Goal: Information Seeking & Learning: Learn about a topic

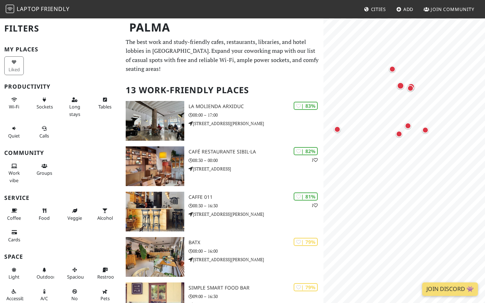
click at [397, 133] on div "Map marker" at bounding box center [399, 134] width 6 height 6
click at [338, 128] on div "Map marker" at bounding box center [337, 129] width 6 height 6
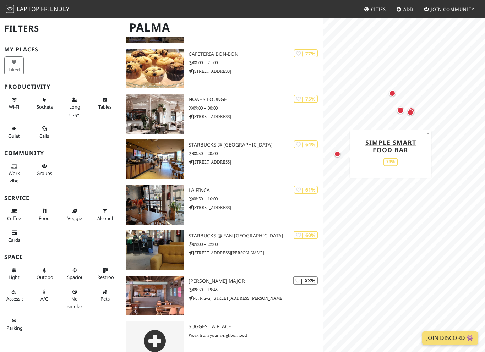
scroll to position [372, 0]
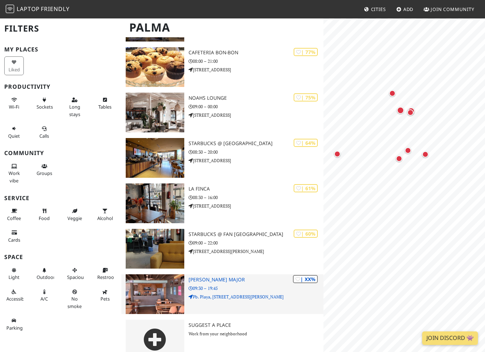
click at [242, 285] on p "09:30 – 19:45" at bounding box center [255, 288] width 134 height 7
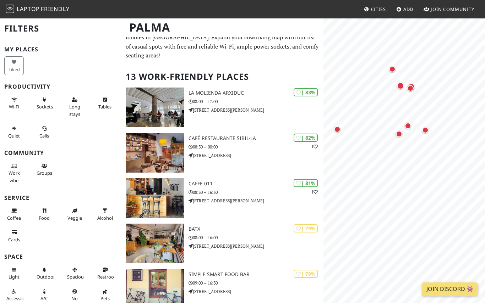
scroll to position [12, 0]
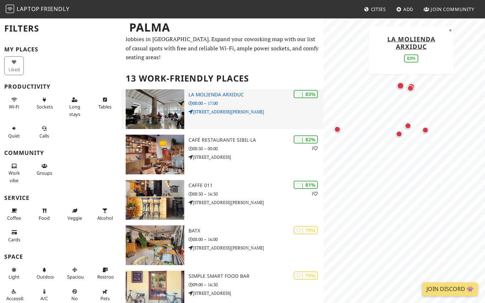
click at [236, 92] on h3 "La Molienda Arxiduc" at bounding box center [255, 95] width 134 height 6
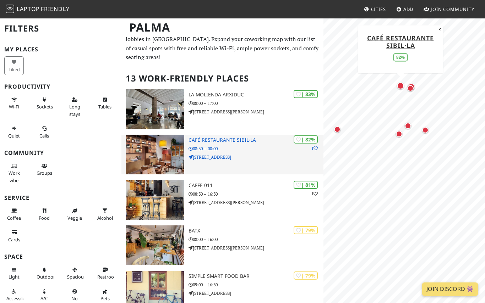
click at [220, 137] on h3 "Café Restaurante Sibil·la" at bounding box center [255, 140] width 134 height 6
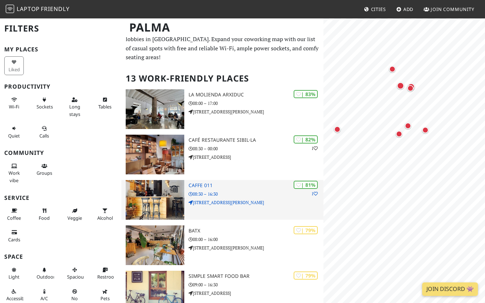
click at [182, 184] on img at bounding box center [155, 200] width 59 height 40
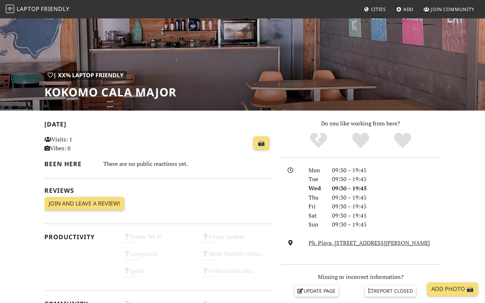
scroll to position [50, 0]
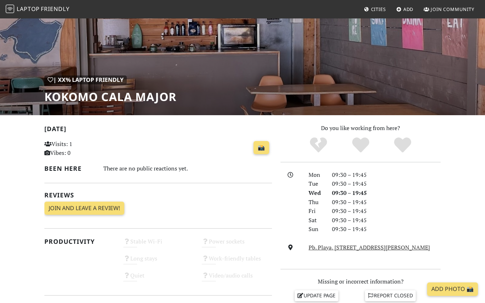
click at [382, 108] on div "| XX% Laptop Friendly Kokomo Cala Major" at bounding box center [242, 42] width 485 height 148
